Goal: Information Seeking & Learning: Learn about a topic

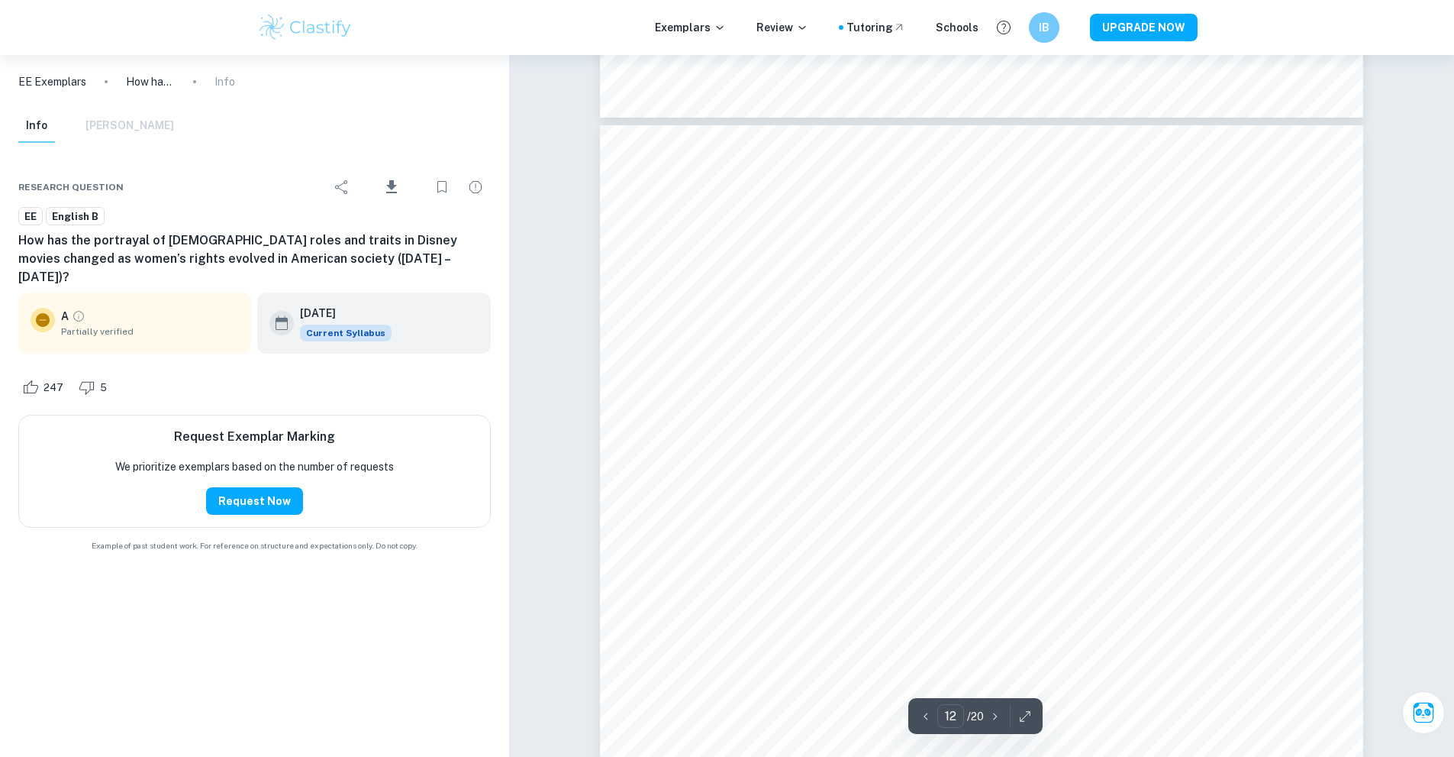
scroll to position [11924, 0]
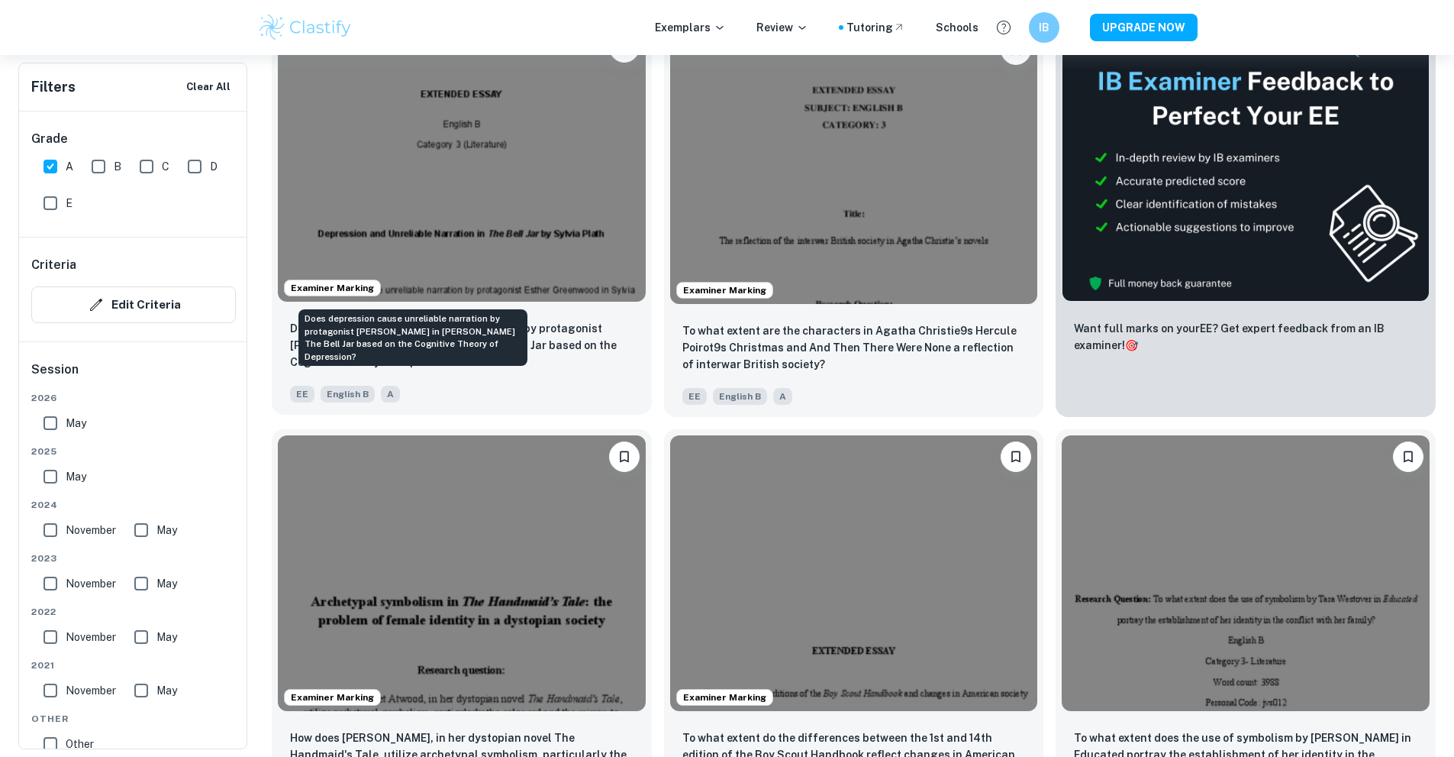
scroll to position [450, 0]
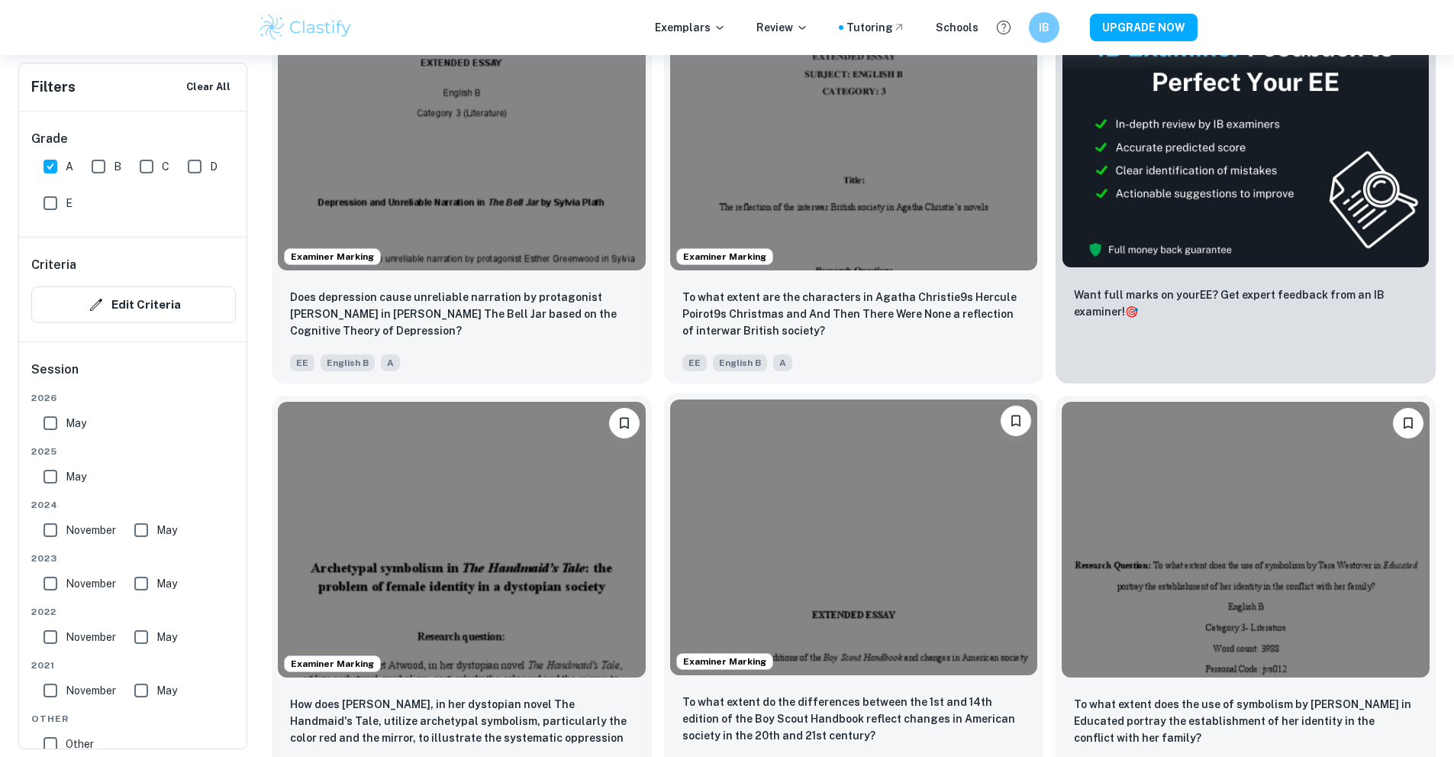
click at [670, 418] on img at bounding box center [854, 537] width 368 height 276
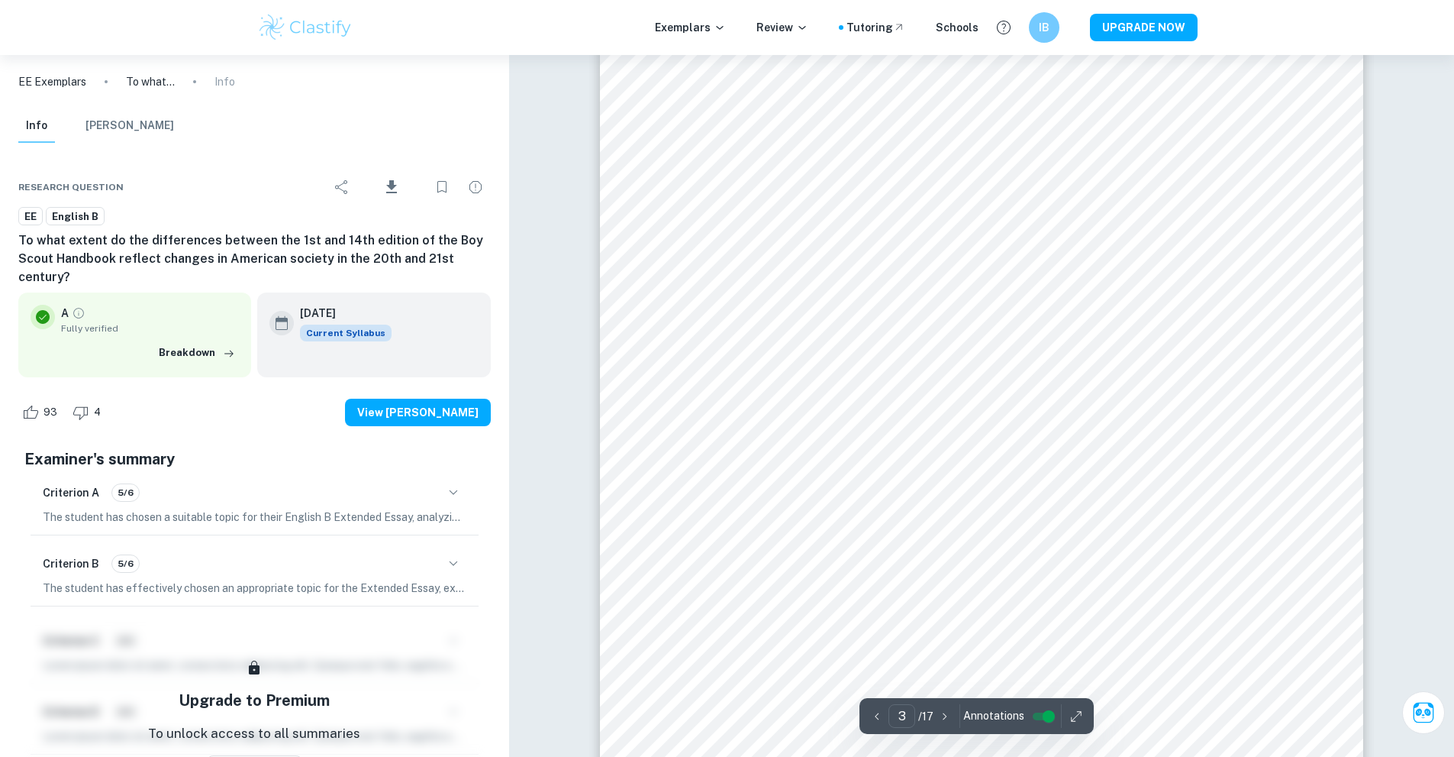
scroll to position [2687, 0]
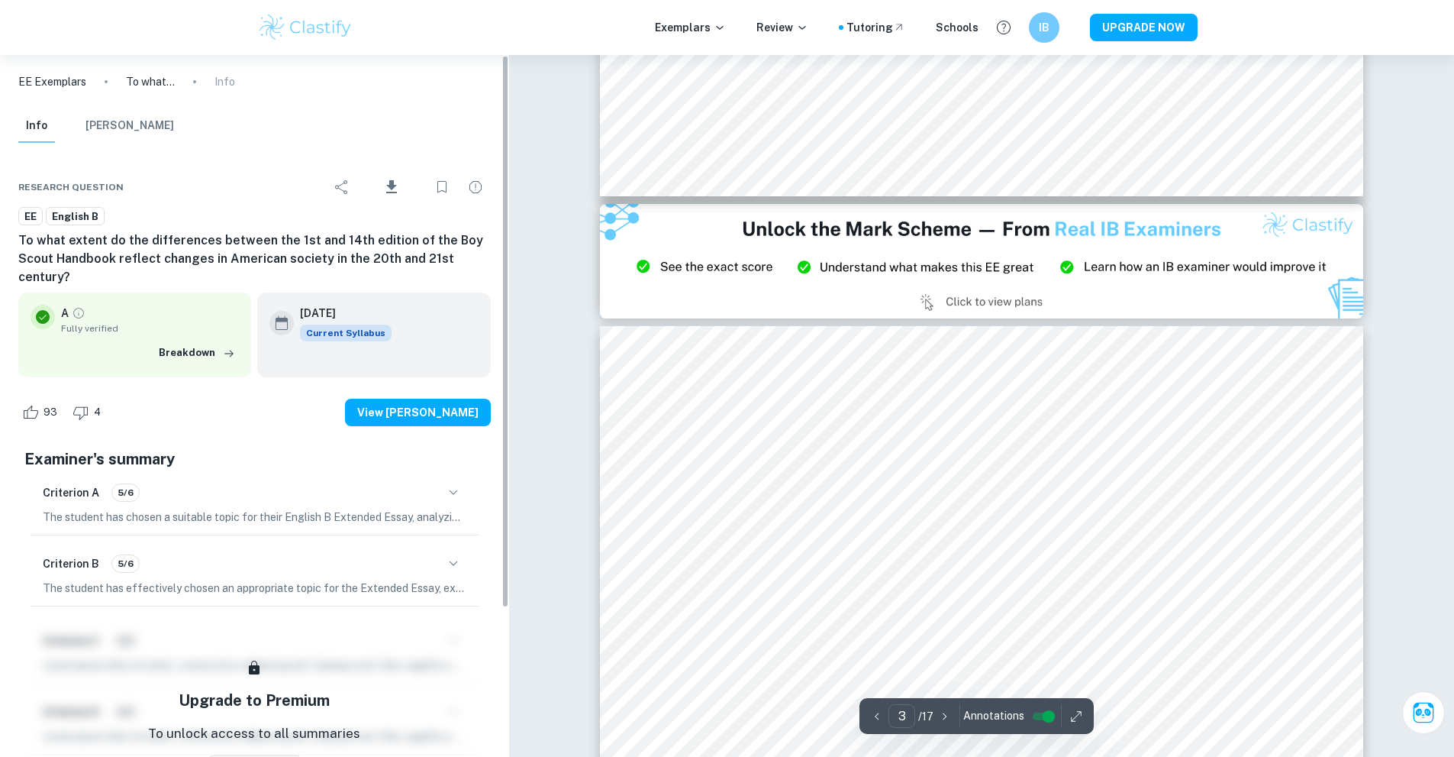
type input "2"
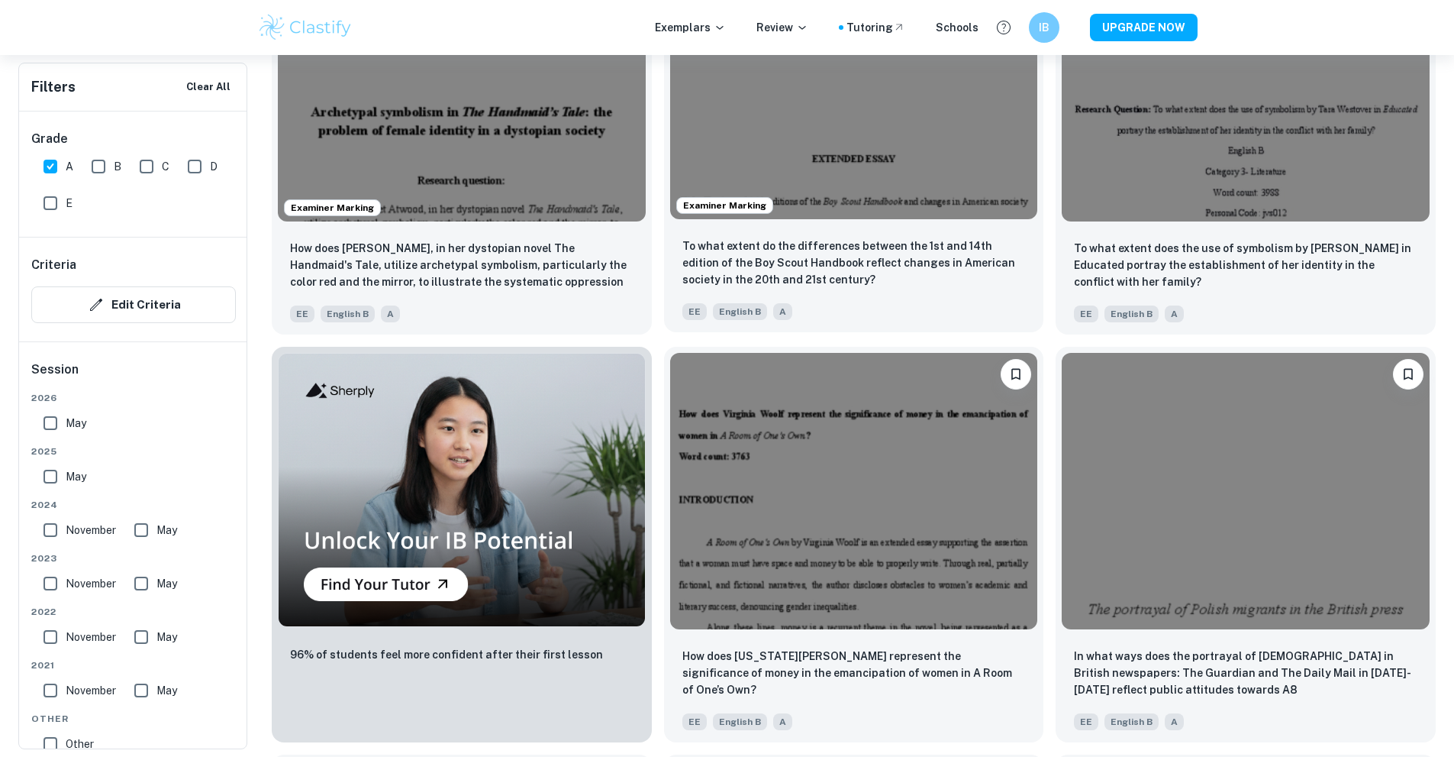
scroll to position [908, 0]
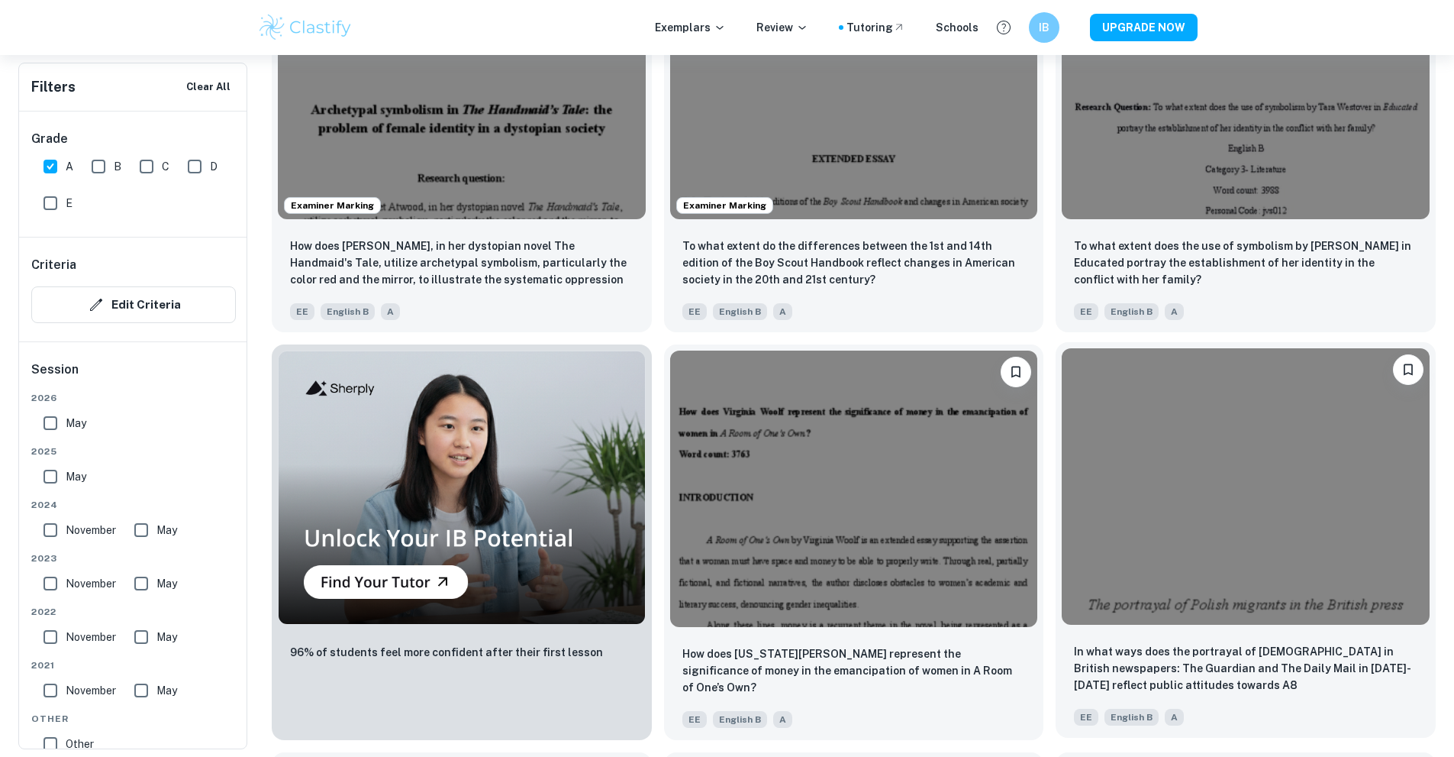
click at [1062, 348] on img at bounding box center [1246, 486] width 368 height 276
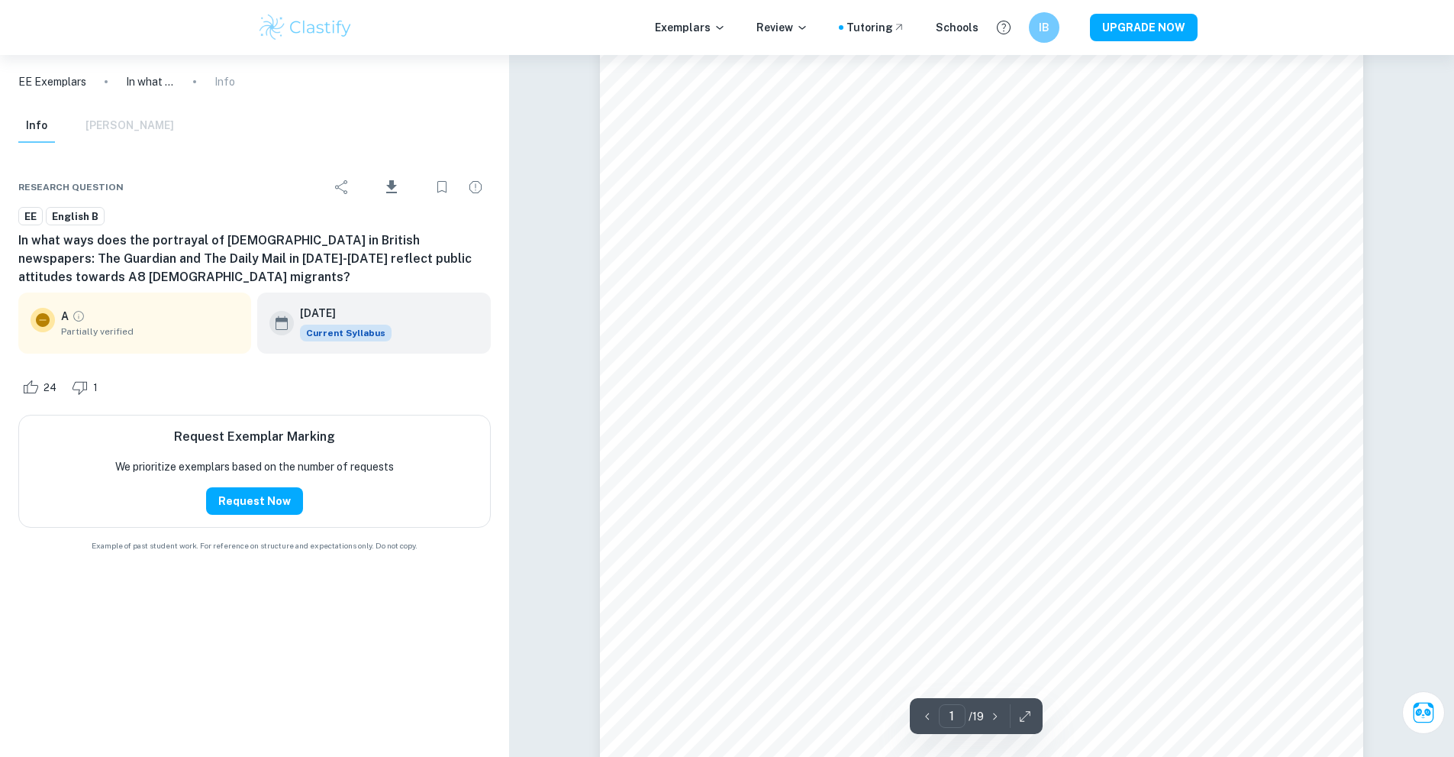
scroll to position [229, 0]
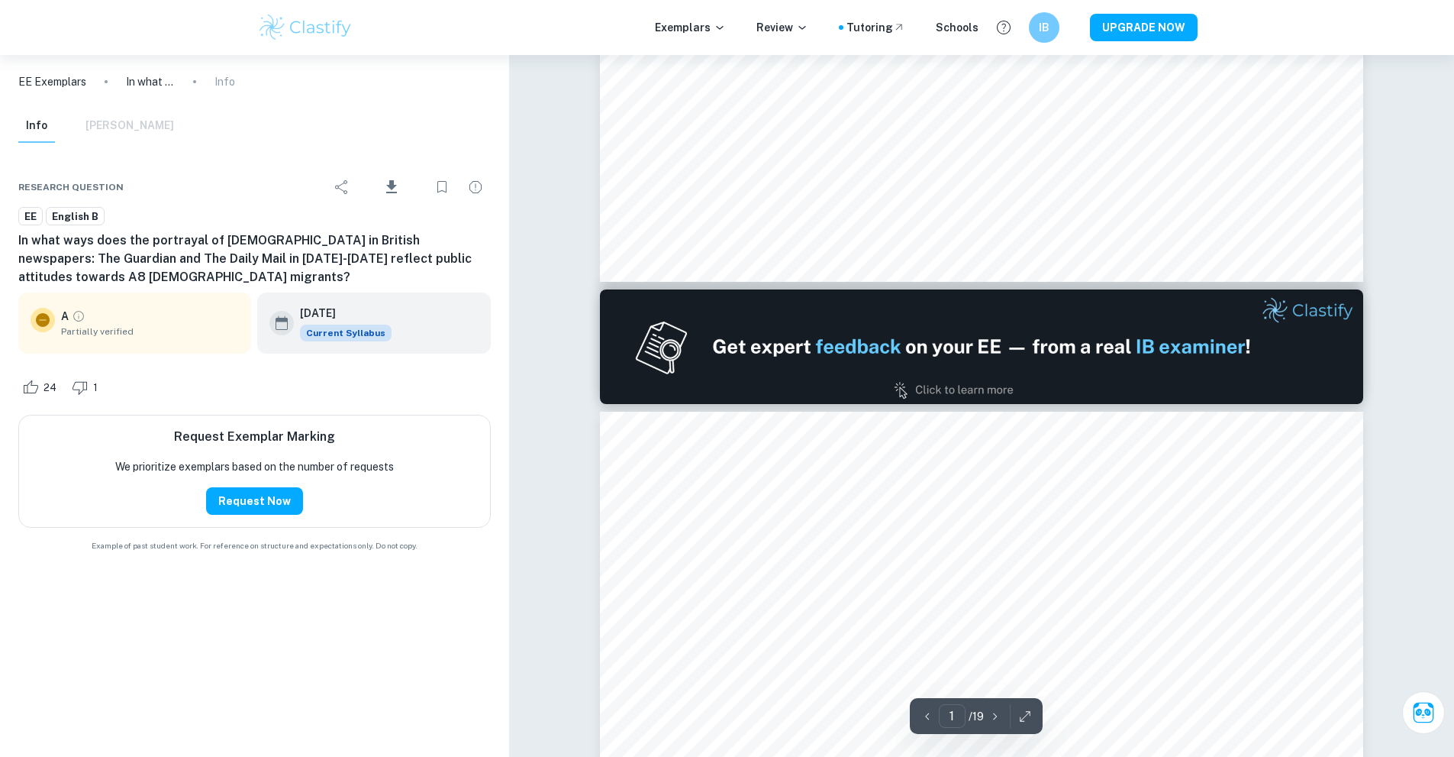
type input "2"
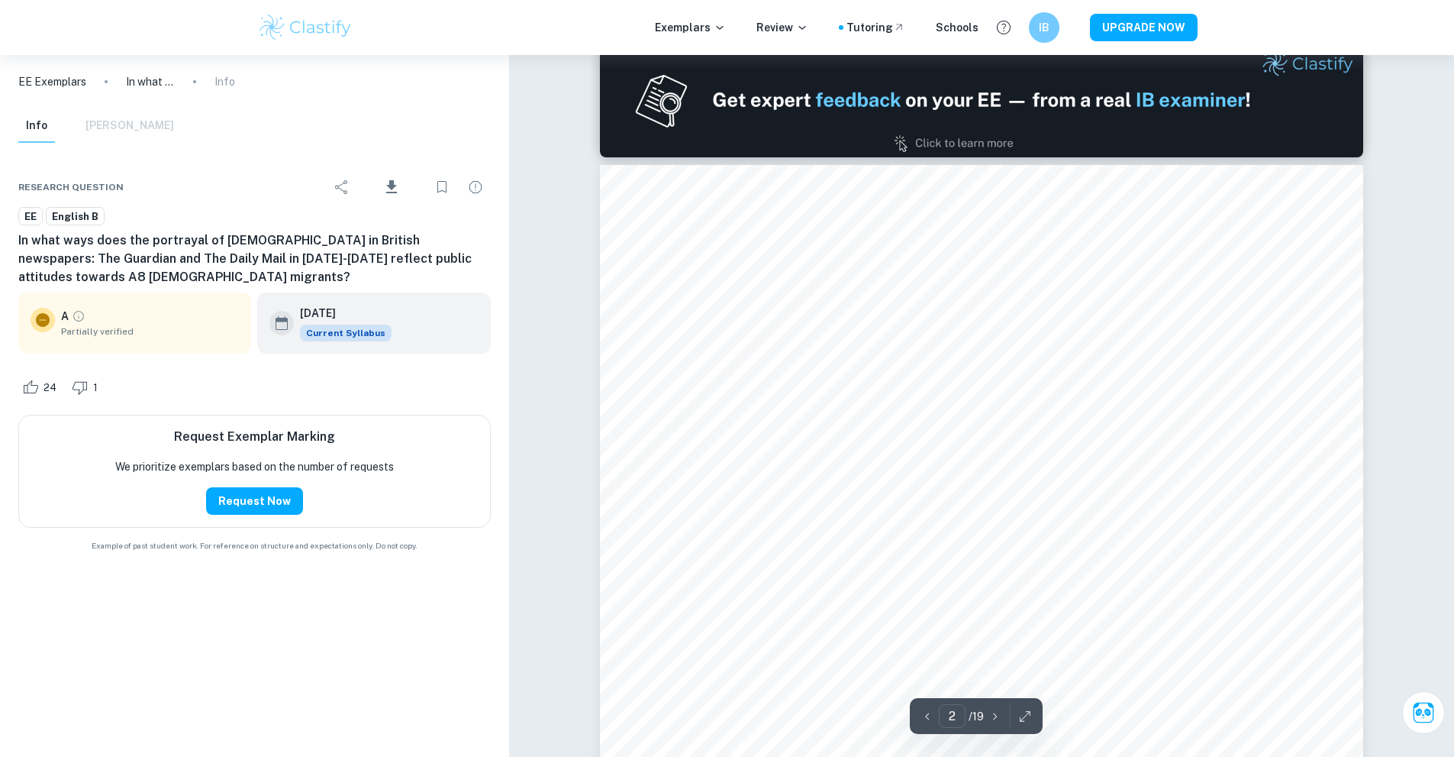
scroll to position [1069, 0]
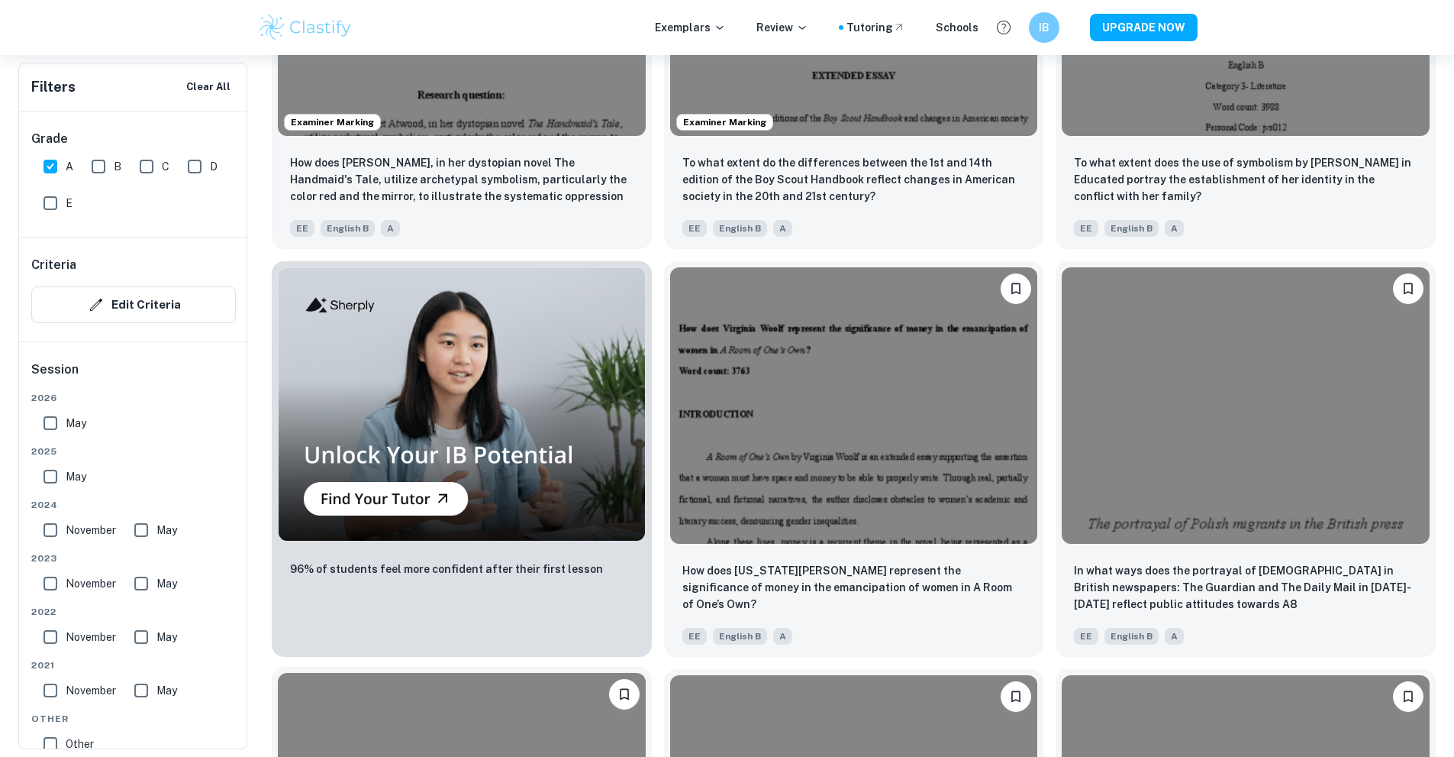
scroll to position [1061, 0]
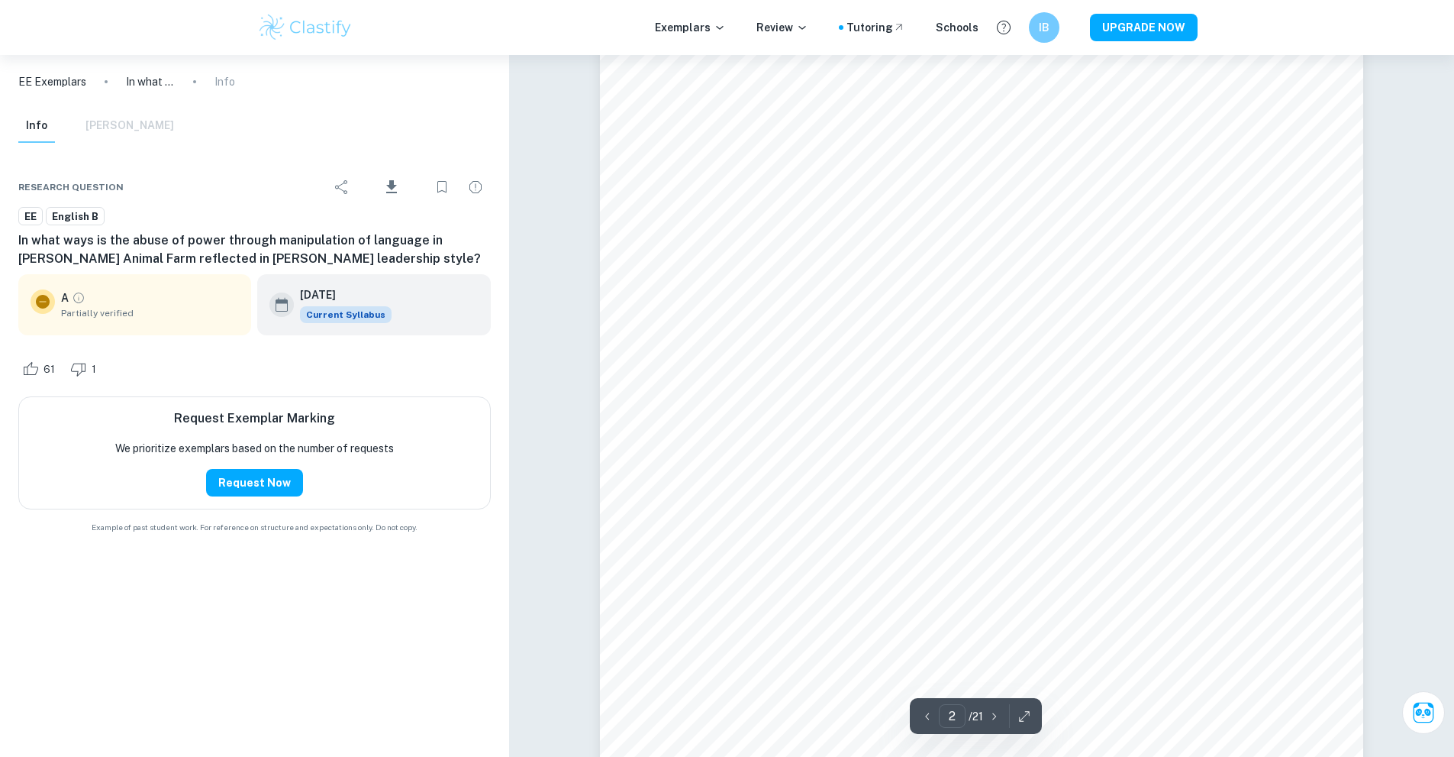
scroll to position [1222, 0]
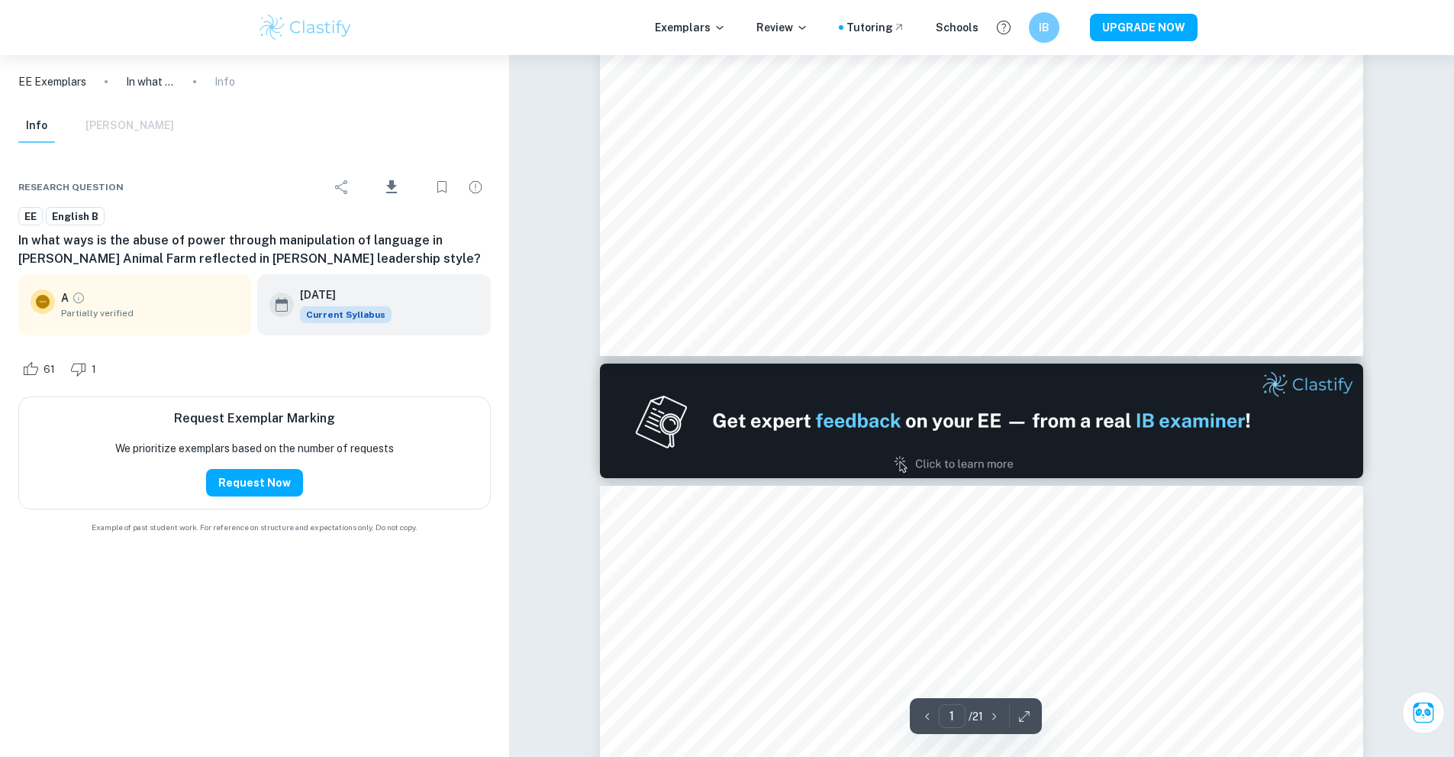
type input "2"
